Goal: Task Accomplishment & Management: Manage account settings

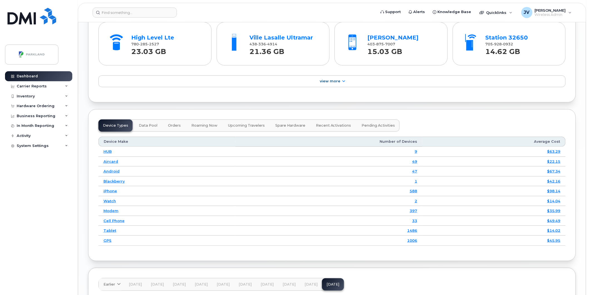
scroll to position [601, 0]
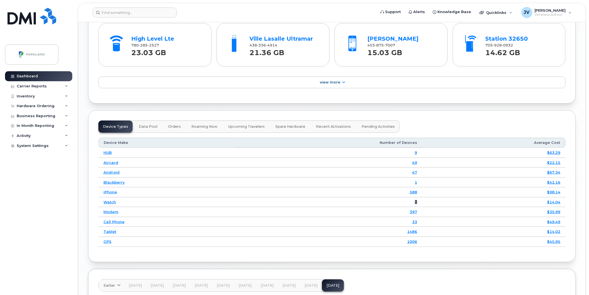
click at [417, 204] on link "2" at bounding box center [416, 202] width 3 height 4
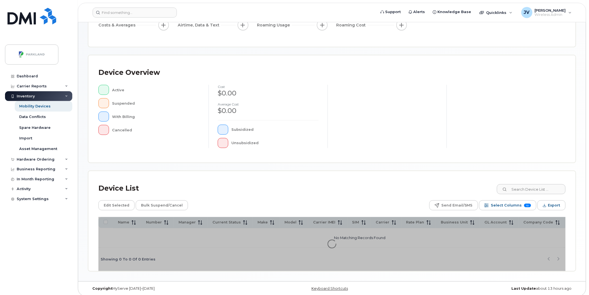
scroll to position [89, 0]
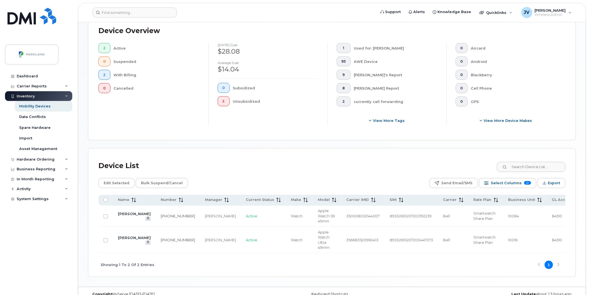
scroll to position [155, 0]
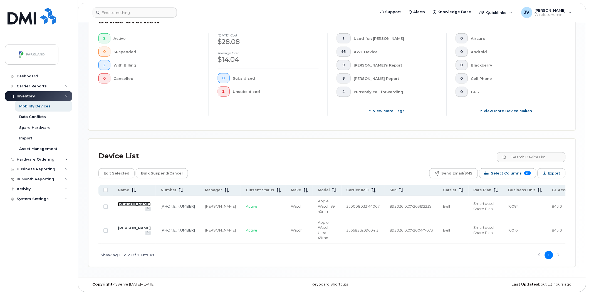
drag, startPoint x: 124, startPoint y: 199, endPoint x: 247, endPoint y: 205, distance: 123.1
click at [124, 202] on link "Marie-Josee Constantin" at bounding box center [134, 204] width 33 height 4
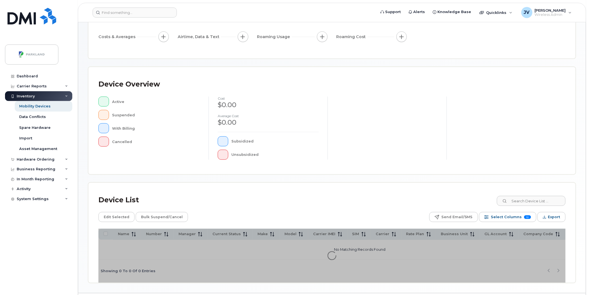
scroll to position [89, 0]
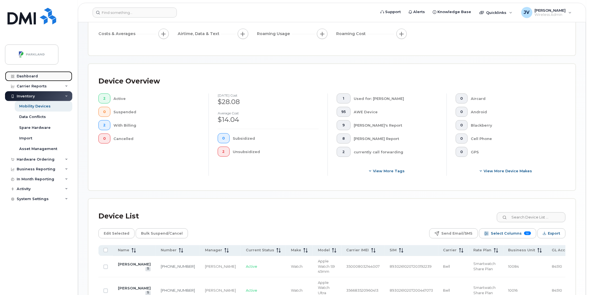
click at [28, 77] on div "Dashboard" at bounding box center [27, 76] width 21 height 4
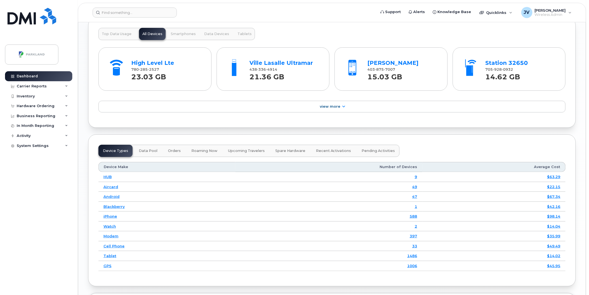
scroll to position [575, 0]
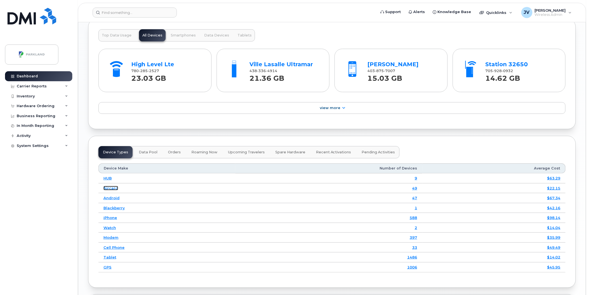
drag, startPoint x: 110, startPoint y: 188, endPoint x: 96, endPoint y: 188, distance: 13.6
click at [110, 188] on link "Aircard" at bounding box center [110, 188] width 15 height 4
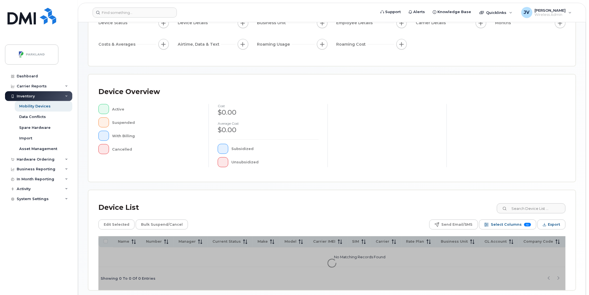
scroll to position [89, 0]
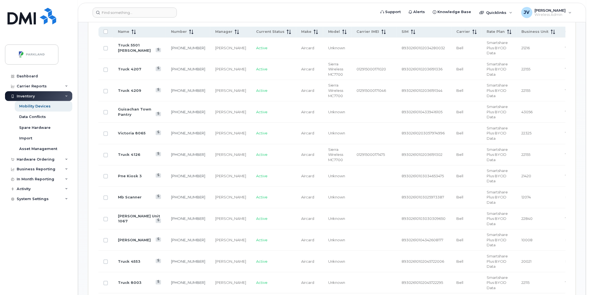
scroll to position [316, 0]
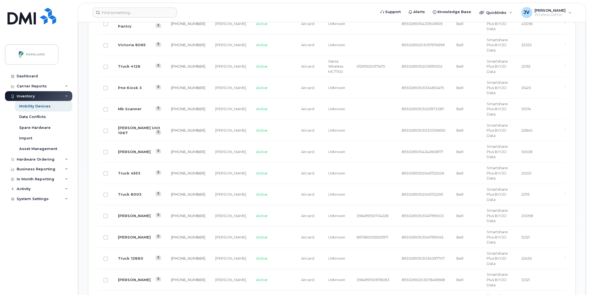
scroll to position [398, 0]
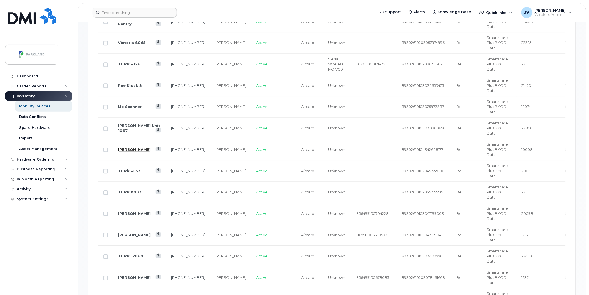
click at [123, 148] on link "[PERSON_NAME]" at bounding box center [134, 149] width 33 height 4
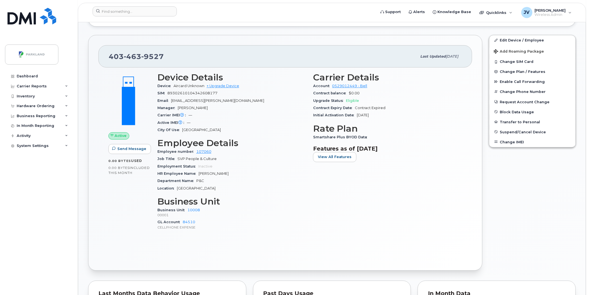
scroll to position [254, 0]
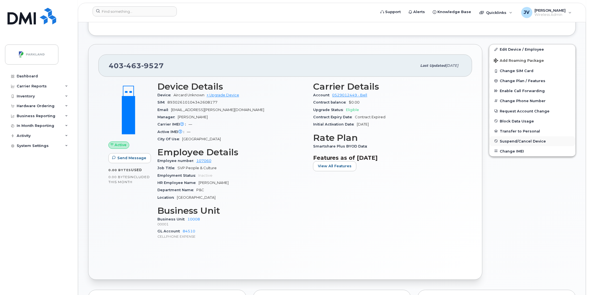
click at [515, 142] on span "Suspend/Cancel Device" at bounding box center [523, 141] width 46 height 4
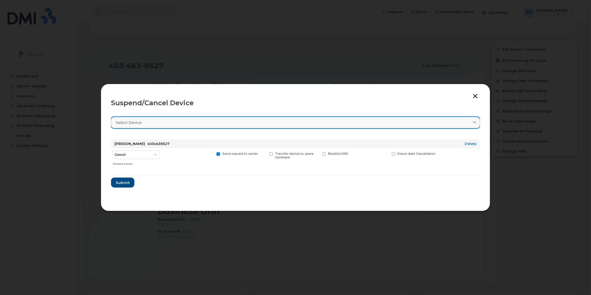
click at [159, 123] on div "Select device" at bounding box center [295, 122] width 359 height 5
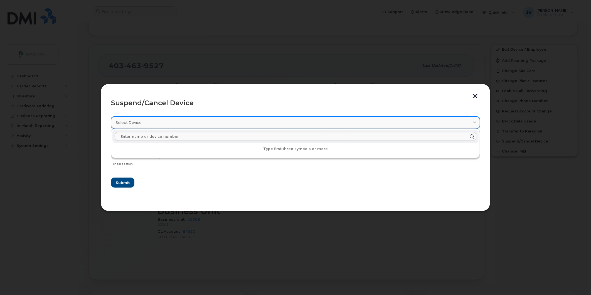
click at [159, 123] on div "Select device" at bounding box center [295, 122] width 359 height 5
click at [243, 193] on section "Select device Type first three symbols or more Ferio Pugliese 4034639527 Delete…" at bounding box center [295, 156] width 369 height 89
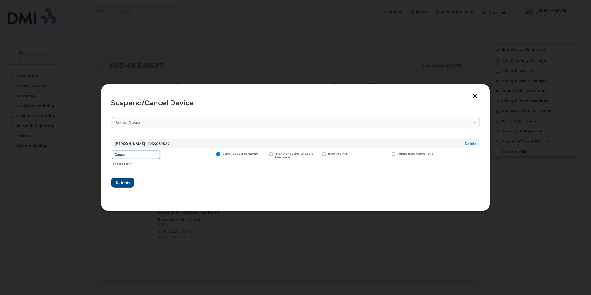
click at [156, 154] on select "Cancel Suspend - Extend Suspension Suspend - Reduced Rate Suspend - Full Rate S…" at bounding box center [136, 154] width 48 height 8
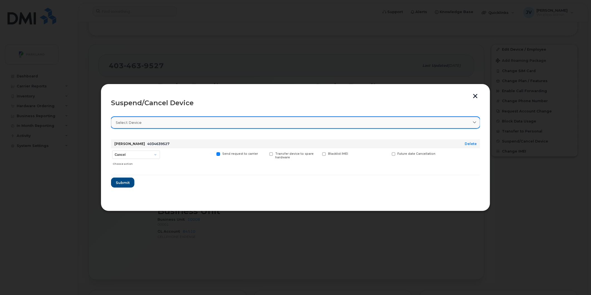
click at [146, 124] on div "Select device" at bounding box center [295, 122] width 359 height 5
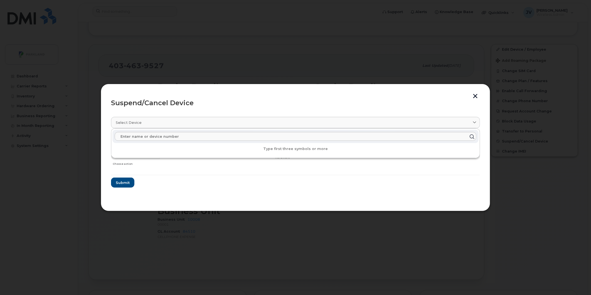
click at [152, 190] on section "Select device Type first three symbols or more Ferio Pugliese 4034639527 Delete…" at bounding box center [295, 156] width 369 height 89
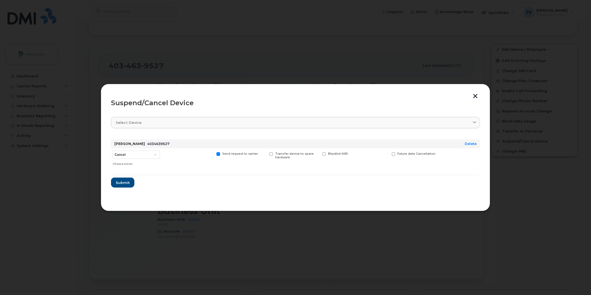
click at [476, 96] on button "button" at bounding box center [475, 97] width 8 height 6
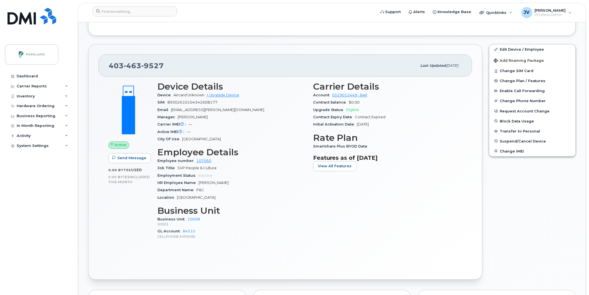
click at [326, 221] on div "Carrier Details Account 0529012449 - Bell Contract balance $0.00 Upgrade Status…" at bounding box center [388, 162] width 156 height 169
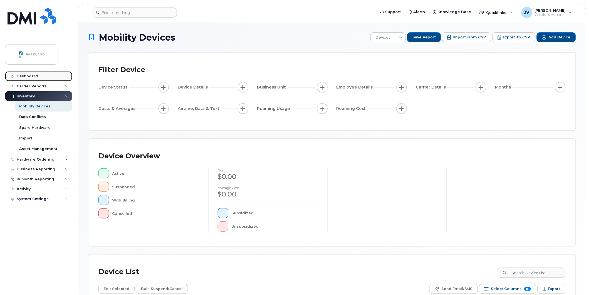
click at [26, 73] on link "Dashboard" at bounding box center [38, 76] width 67 height 10
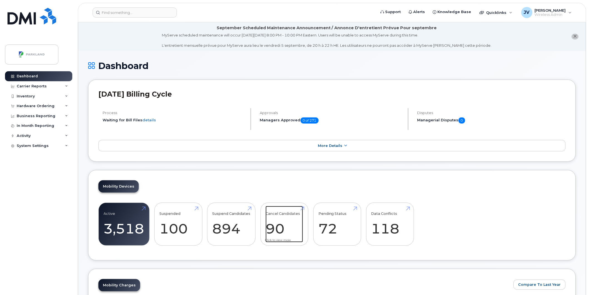
click at [277, 228] on link "Cancel Candidates 90" at bounding box center [285, 224] width 38 height 37
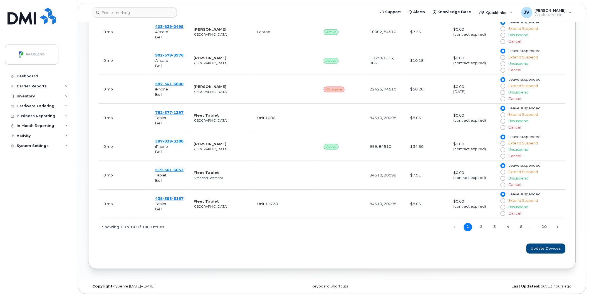
scroll to position [357, 0]
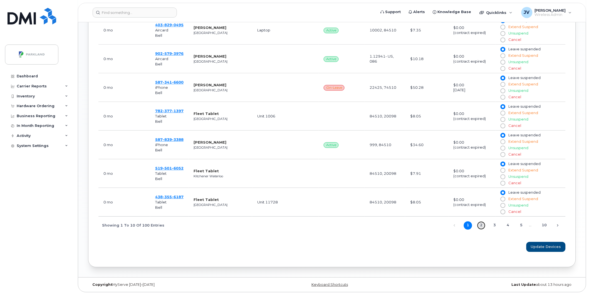
click at [483, 226] on link "2" at bounding box center [481, 225] width 8 height 8
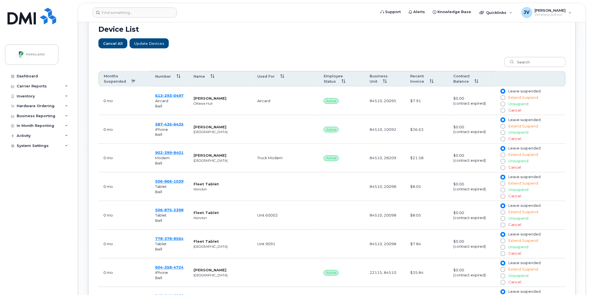
scroll to position [192, 0]
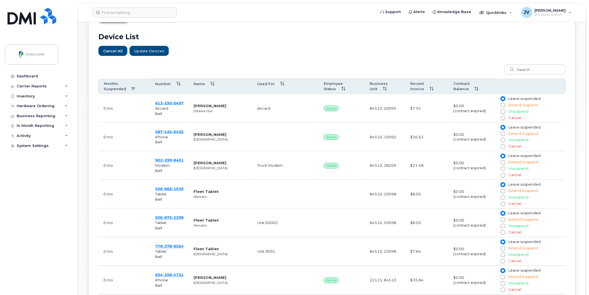
click at [330, 87] on th "Employee Status" at bounding box center [342, 87] width 46 height 16
click at [331, 85] on th "Employee Status" at bounding box center [342, 87] width 46 height 16
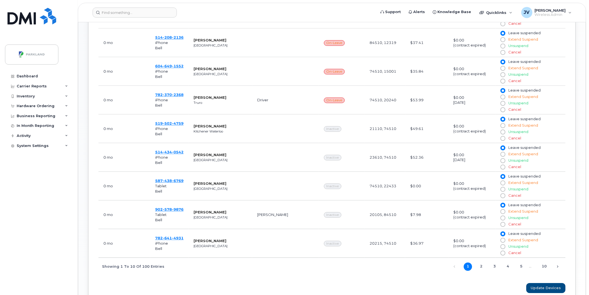
scroll to position [315, 0]
click at [483, 265] on link "2" at bounding box center [481, 266] width 8 height 8
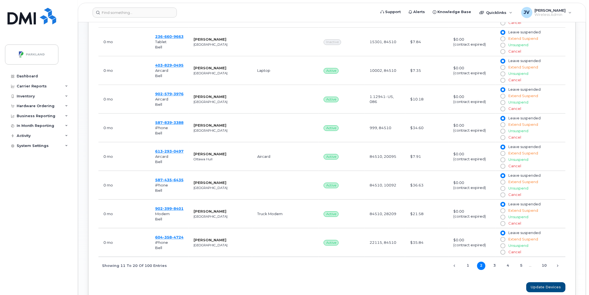
scroll to position [346, 0]
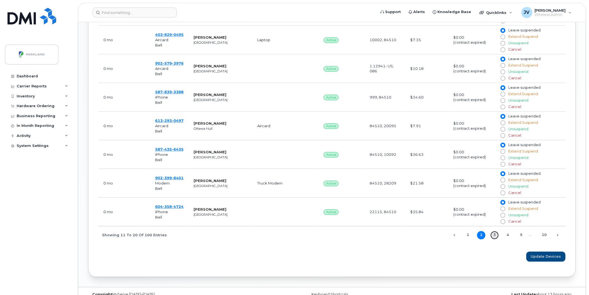
click at [497, 234] on link "3" at bounding box center [495, 235] width 8 height 8
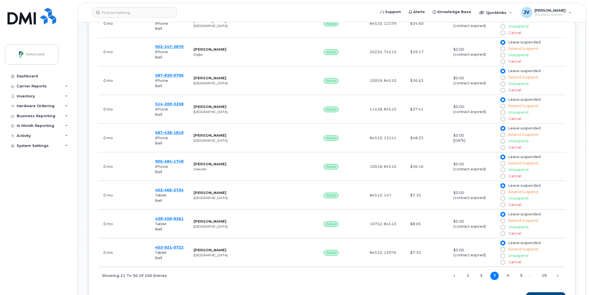
scroll to position [336, 0]
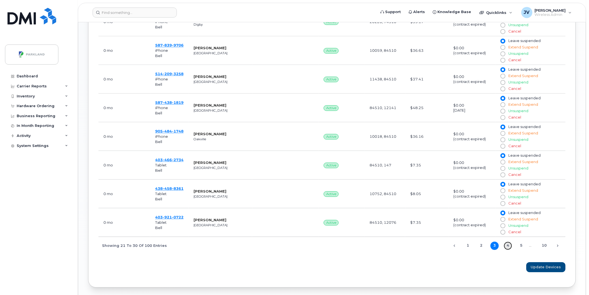
click at [508, 245] on link "4" at bounding box center [508, 245] width 8 height 8
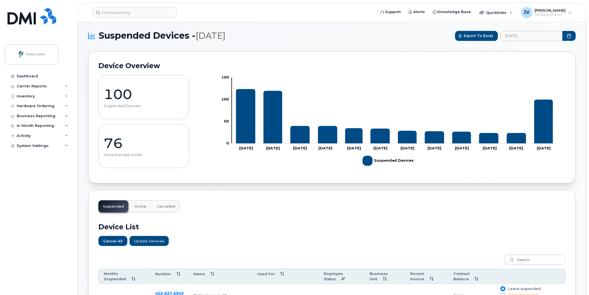
scroll to position [0, 0]
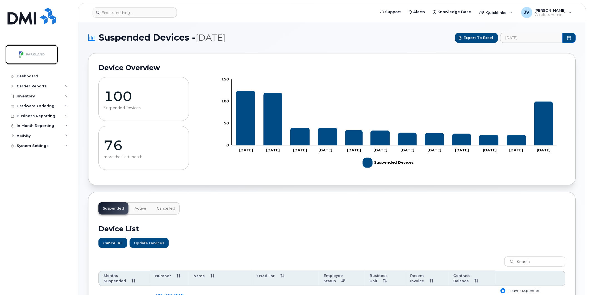
click at [30, 53] on img at bounding box center [31, 54] width 43 height 16
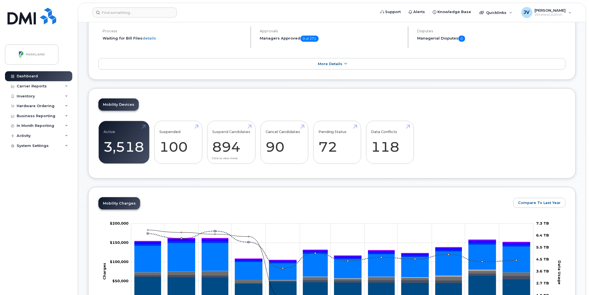
scroll to position [82, 0]
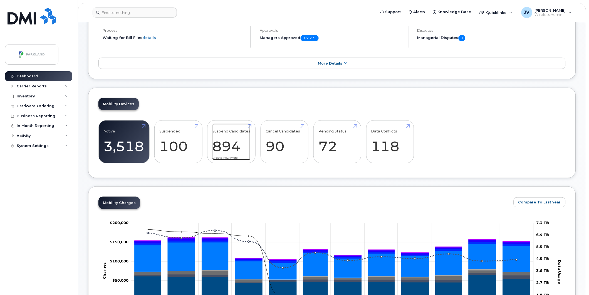
click at [225, 147] on link "Suspend Candidates 894" at bounding box center [231, 141] width 38 height 37
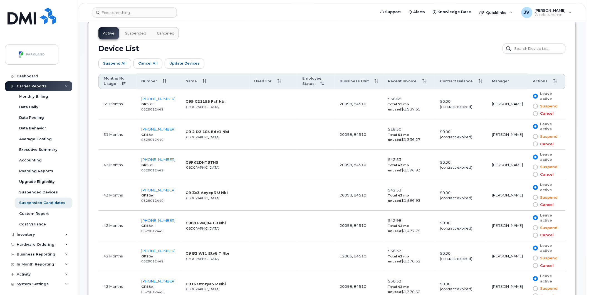
scroll to position [288, 0]
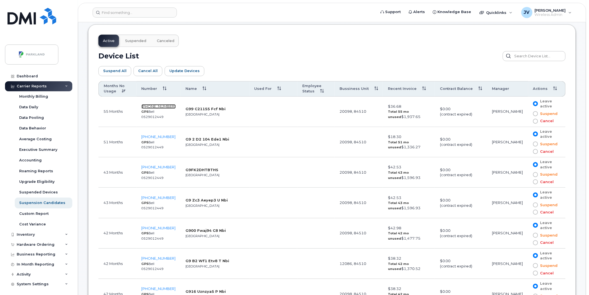
drag, startPoint x: 152, startPoint y: 105, endPoint x: 155, endPoint y: 106, distance: 3.0
click at [152, 105] on span "403-831-0164" at bounding box center [159, 106] width 34 height 4
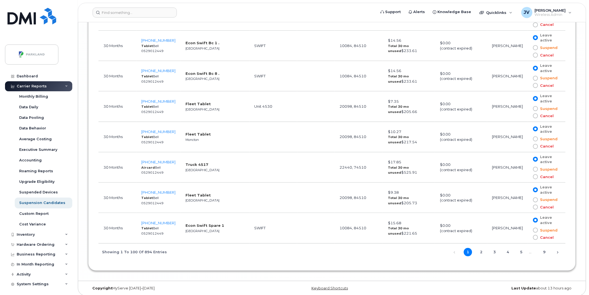
scroll to position [3187, 0]
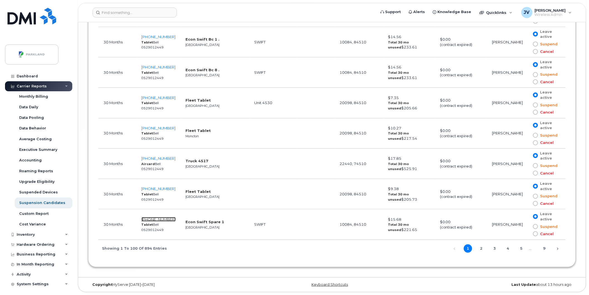
click at [150, 218] on span "587-837-1749" at bounding box center [159, 219] width 34 height 4
click at [483, 247] on link "2" at bounding box center [481, 248] width 8 height 8
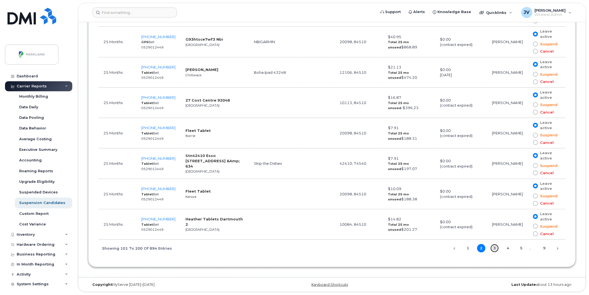
click at [497, 248] on link "3" at bounding box center [495, 248] width 8 height 8
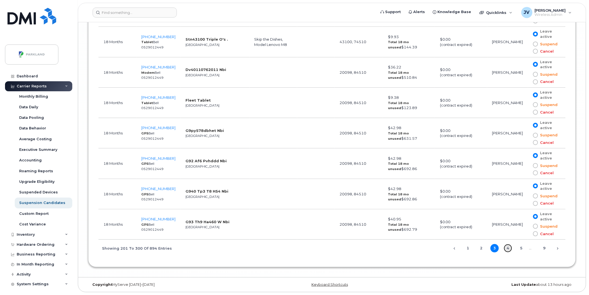
click at [510, 247] on link "4" at bounding box center [508, 248] width 8 height 8
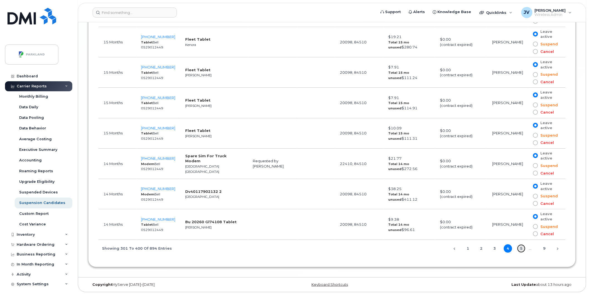
click at [521, 247] on link "5" at bounding box center [521, 248] width 8 height 8
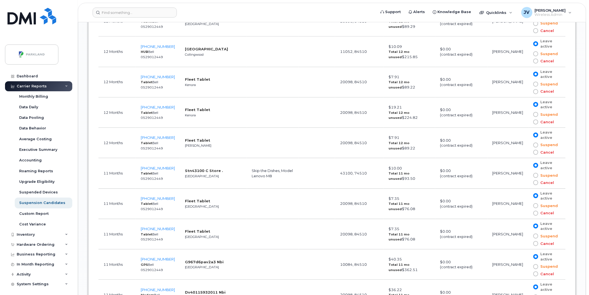
scroll to position [1776, 0]
click at [152, 108] on span "807-407-7958" at bounding box center [158, 107] width 34 height 4
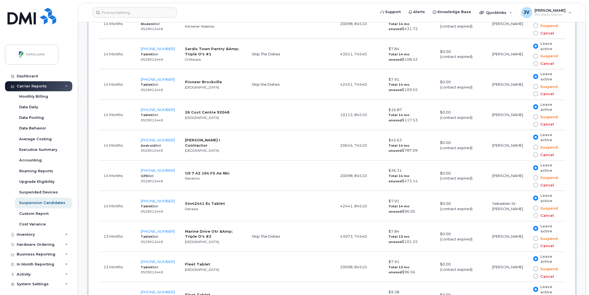
scroll to position [697, 0]
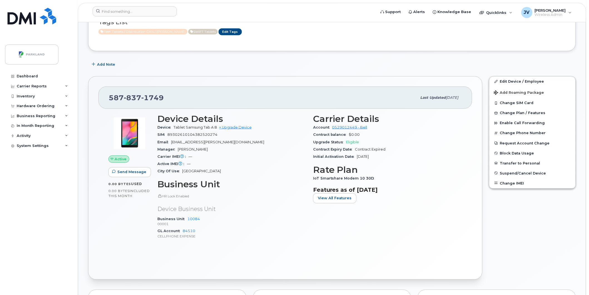
scroll to position [159, 0]
